Goal: Task Accomplishment & Management: Use online tool/utility

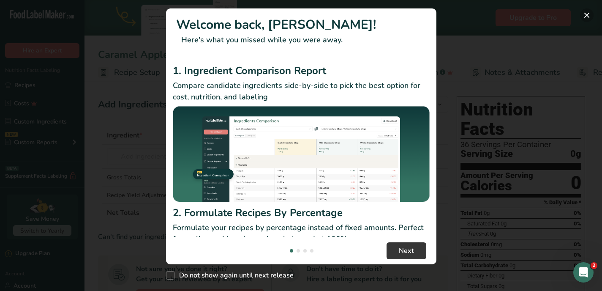
click at [588, 16] on button "New Features" at bounding box center [588, 15] width 14 height 14
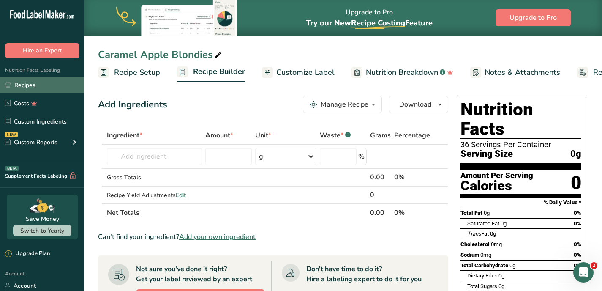
click at [50, 90] on link "Recipes" at bounding box center [42, 85] width 85 height 16
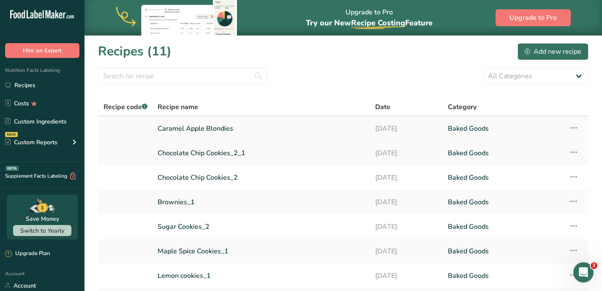
click at [226, 131] on link "Caramel Apple Blondies" at bounding box center [262, 129] width 208 height 18
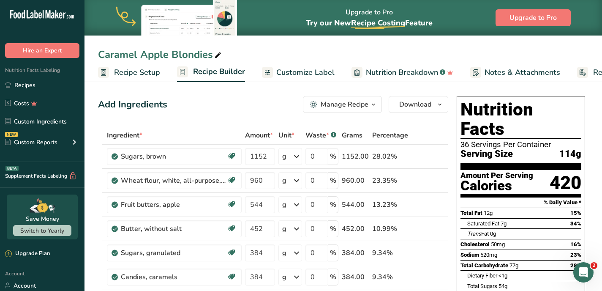
click at [140, 74] on span "Recipe Setup" at bounding box center [137, 72] width 46 height 11
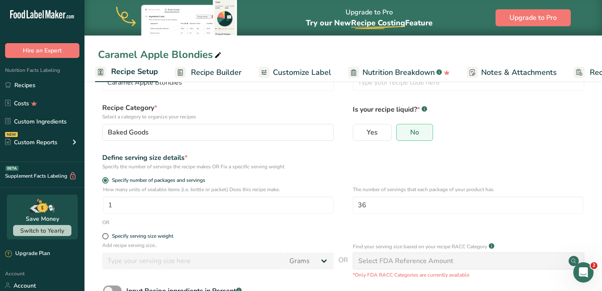
scroll to position [38, 0]
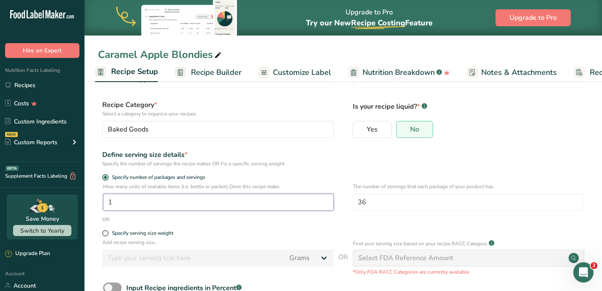
drag, startPoint x: 143, startPoint y: 203, endPoint x: 104, endPoint y: 197, distance: 39.3
click at [104, 197] on input "1" at bounding box center [218, 202] width 231 height 17
type input "4"
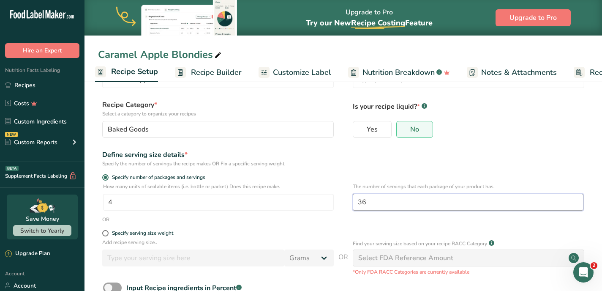
drag, startPoint x: 381, startPoint y: 201, endPoint x: 348, endPoint y: 203, distance: 33.0
click at [348, 203] on div "How many units of sealable items (i.e. bottle or packet) Does this recipe make.…" at bounding box center [343, 199] width 491 height 33
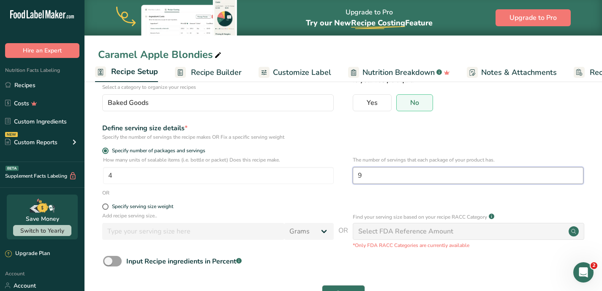
scroll to position [95, 0]
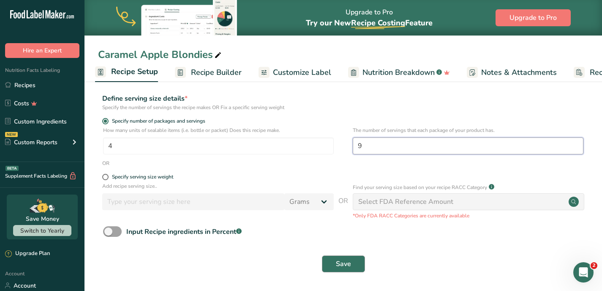
type input "9"
click at [340, 268] on span "Save" at bounding box center [343, 264] width 15 height 10
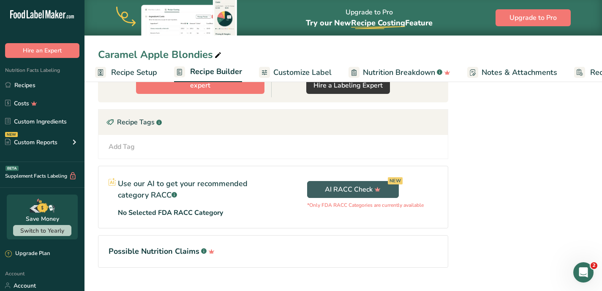
scroll to position [471, 0]
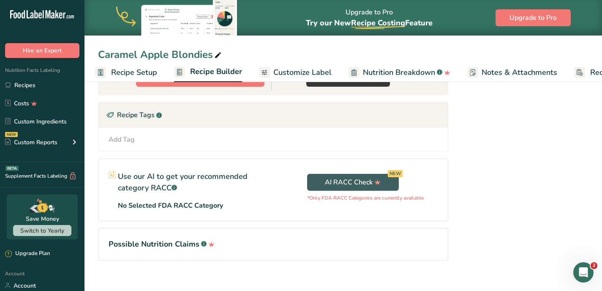
click at [281, 244] on section "Possible Nutrition Claims .a-a{fill:#347362;}.b-a{fill:#fff;}" at bounding box center [273, 244] width 351 height 33
click at [272, 238] on h1 "Possible Nutrition Claims .a-a{fill:#347362;}.b-a{fill:#fff;}" at bounding box center [273, 243] width 329 height 11
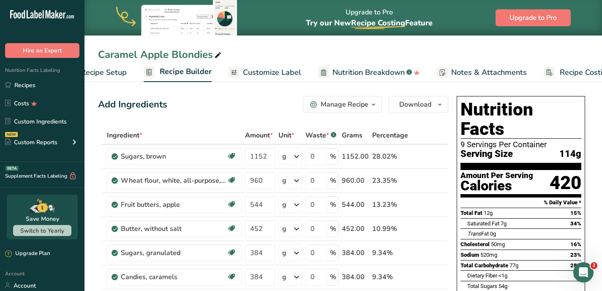
scroll to position [0, 64]
